Goal: Transaction & Acquisition: Book appointment/travel/reservation

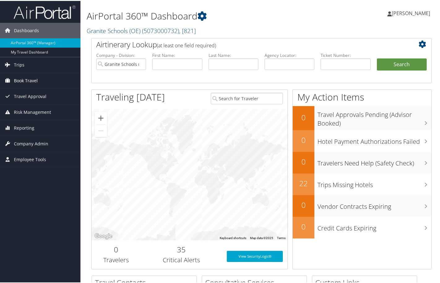
click at [39, 81] on link "Book Travel" at bounding box center [40, 79] width 80 height 15
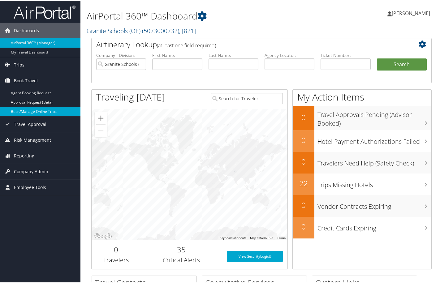
click at [48, 111] on link "Book/Manage Online Trips" at bounding box center [40, 110] width 80 height 9
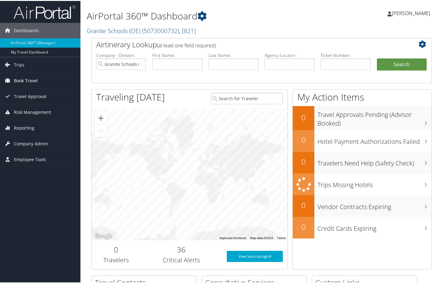
click at [33, 80] on span "Book Travel" at bounding box center [26, 79] width 24 height 15
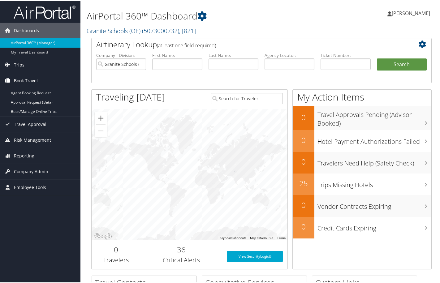
click at [32, 78] on span "Book Travel" at bounding box center [26, 79] width 24 height 15
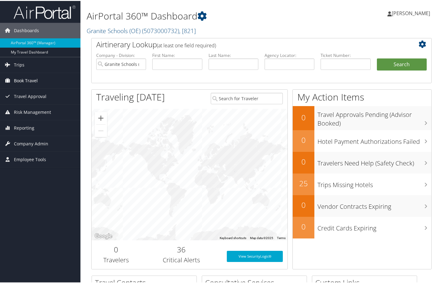
click at [32, 78] on span "Book Travel" at bounding box center [26, 79] width 24 height 15
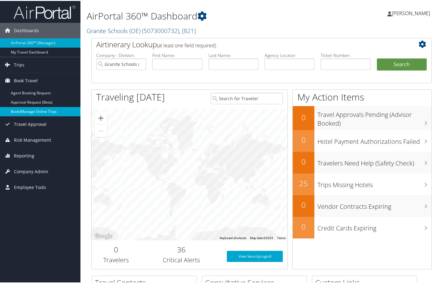
click at [41, 111] on link "Book/Manage Online Trips" at bounding box center [40, 110] width 80 height 9
